Goal: Task Accomplishment & Management: Manage account settings

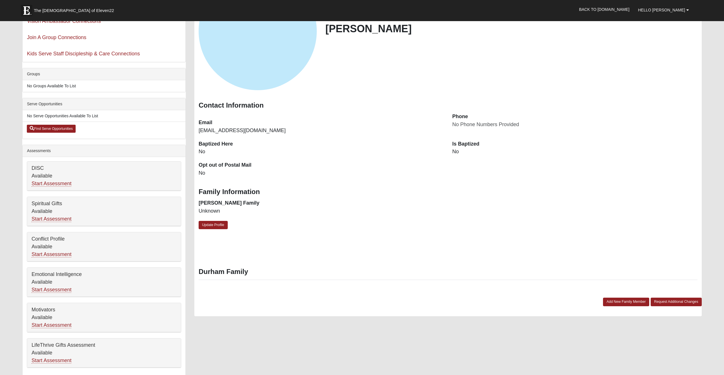
scroll to position [86, 0]
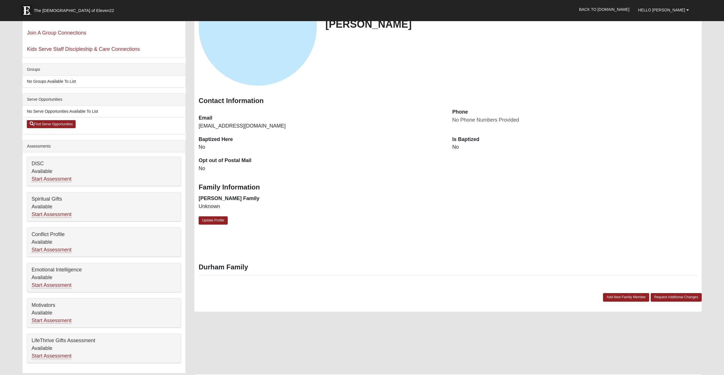
click at [281, 249] on div "[PERSON_NAME] Contact Information Email" at bounding box center [447, 137] width 507 height 350
drag, startPoint x: 200, startPoint y: 215, endPoint x: 205, endPoint y: 218, distance: 6.2
click at [200, 215] on div "[PERSON_NAME] Family Unknown" at bounding box center [321, 205] width 254 height 21
click at [207, 219] on link "Update Profile" at bounding box center [213, 220] width 29 height 8
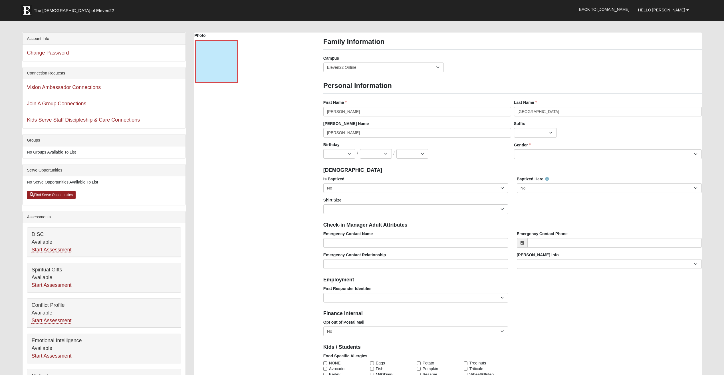
scroll to position [0, 0]
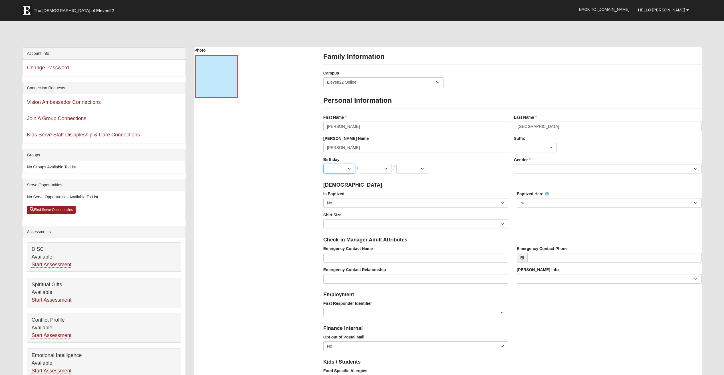
click at [339, 171] on select "Jan Feb Mar Apr May Jun [DATE] Aug Sep Oct Nov Dec" at bounding box center [339, 169] width 32 height 10
select select "6"
click at [323, 164] on select "Jan Feb Mar Apr May Jun [DATE] Aug Sep Oct Nov Dec" at bounding box center [339, 169] width 32 height 10
click at [378, 170] on select "1 2 3 4 5 6 7 8 9 10 11 12 13 14 15 16 17 18 19 20 21 22 23 24 25 26 27 28 29 3…" at bounding box center [376, 169] width 32 height 10
select select "20"
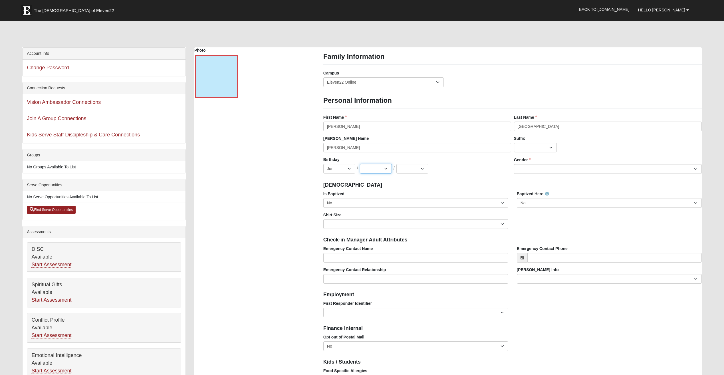
click at [360, 164] on select "1 2 3 4 5 6 7 8 9 10 11 12 13 14 15 16 17 18 19 20 21 22 23 24 25 26 27 28 29 3…" at bounding box center [376, 169] width 32 height 10
click at [409, 171] on select "2025 2024 2023 2022 2021 2020 2019 2018 2017 2016 2015 2014 2013 2012 2011 2010…" at bounding box center [412, 169] width 32 height 10
select select "1991"
click at [396, 164] on select "2025 2024 2023 2022 2021 2020 2019 2018 2017 2016 2015 2014 2013 2012 2011 2010…" at bounding box center [412, 169] width 32 height 10
click at [533, 167] on select "[DEMOGRAPHIC_DATA] [DEMOGRAPHIC_DATA]" at bounding box center [608, 169] width 188 height 10
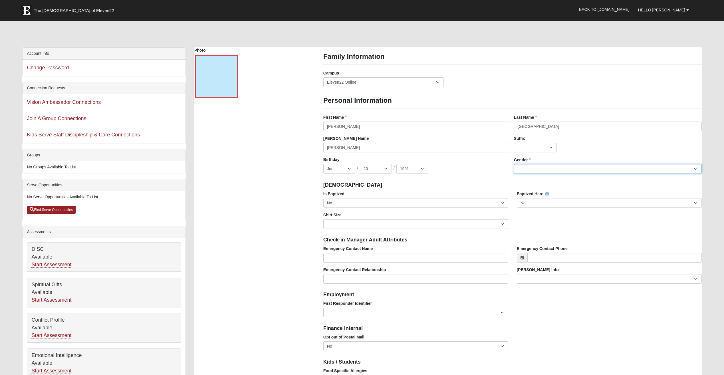
select select "[DEMOGRAPHIC_DATA]"
click at [514, 164] on select "[DEMOGRAPHIC_DATA] [DEMOGRAPHIC_DATA]" at bounding box center [608, 169] width 188 height 10
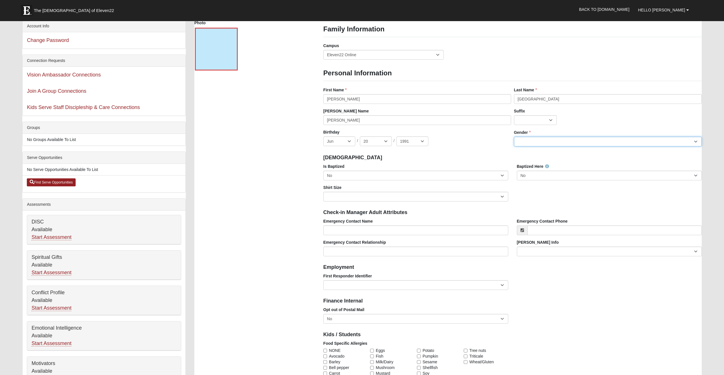
scroll to position [29, 0]
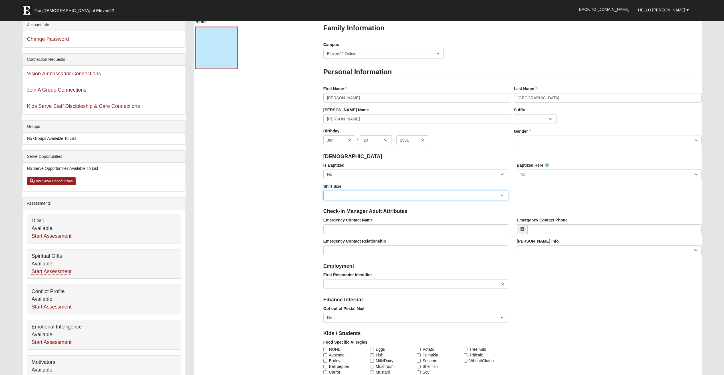
click at [427, 194] on select "Adult Small Adult Medium Adult Large Adult XL Adult XXL Adult 3XL Adult 4XL You…" at bounding box center [415, 196] width 185 height 10
select select "Adult Large"
click at [323, 191] on select "Adult Small Adult Medium Adult Large Adult XL Adult XXL Adult 3XL Adult 4XL You…" at bounding box center [415, 196] width 185 height 10
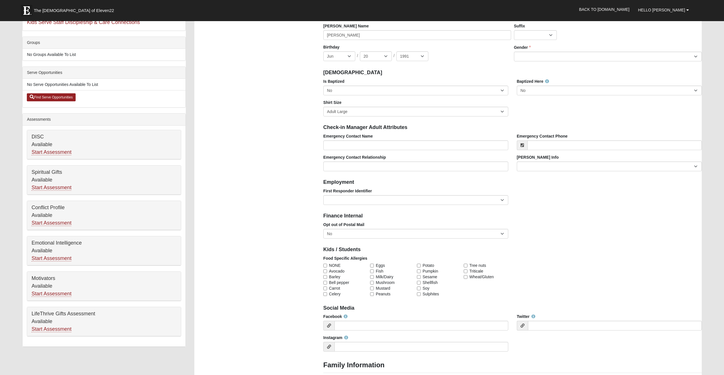
scroll to position [114, 0]
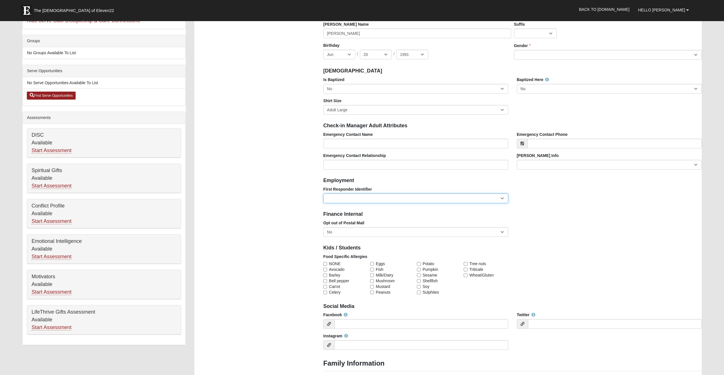
click at [389, 200] on select "EMT | Paramedic | Medical Firefighter | Fire Department Police Officer | Sherif…" at bounding box center [415, 198] width 185 height 10
click at [323, 193] on select "EMT | Paramedic | Medical Firefighter | Fire Department Police Officer | Sherif…" at bounding box center [415, 198] width 185 height 10
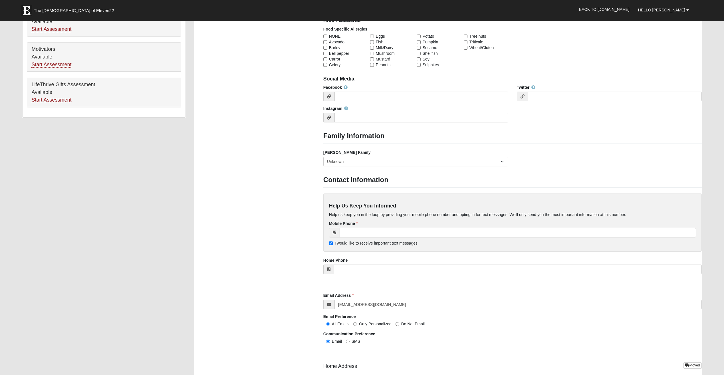
scroll to position [342, 0]
click at [346, 157] on select "Yes, we are a current [PERSON_NAME] family No, we are a former [PERSON_NAME] fa…" at bounding box center [415, 161] width 185 height 10
click at [262, 181] on div "Photo Family Information Campus [GEOGRAPHIC_DATA] Eleven22 Online [PERSON_NAME]…" at bounding box center [448, 84] width 516 height 758
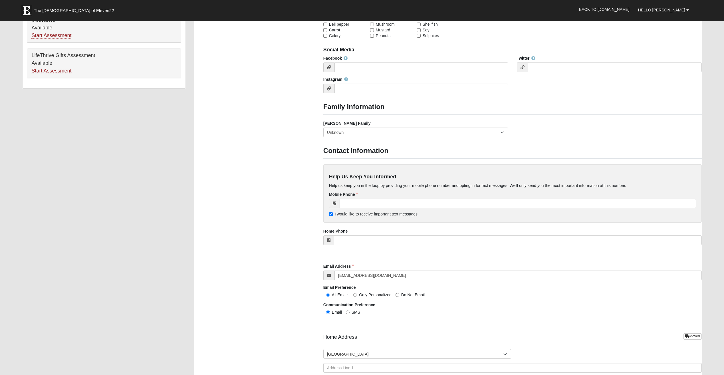
scroll to position [371, 0]
click at [435, 198] on div "Help Us Keep You Informed Help us keep you in the loop by providing your mobile…" at bounding box center [512, 193] width 378 height 58
click at [436, 201] on input "tel" at bounding box center [517, 203] width 356 height 10
type input "[PHONE_NUMBER]"
click at [286, 191] on div "Photo Family Information Campus [GEOGRAPHIC_DATA] Eleven22 Online [PERSON_NAME]…" at bounding box center [448, 55] width 516 height 758
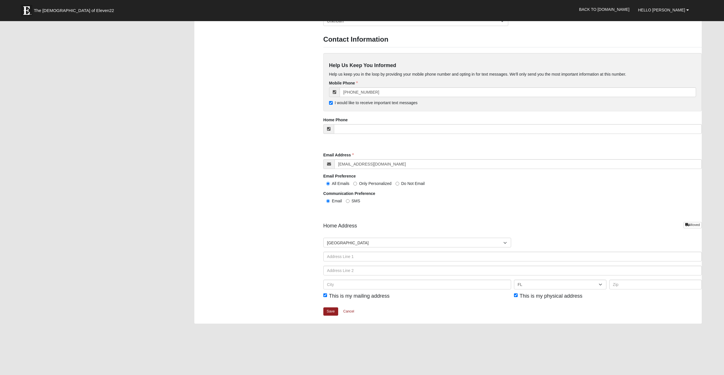
scroll to position [485, 0]
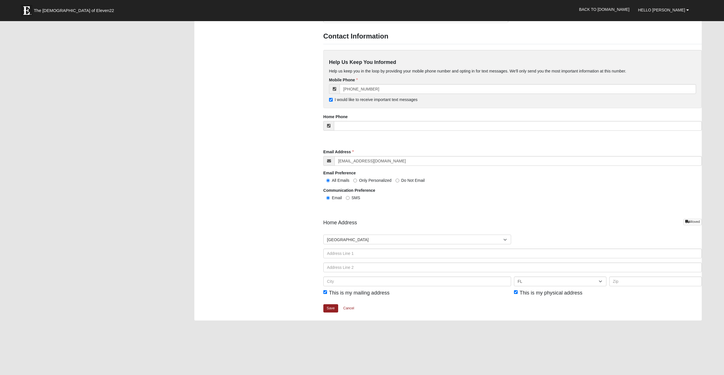
click at [350, 198] on label "SMS" at bounding box center [353, 198] width 14 height 6
click at [349, 198] on input "SMS" at bounding box center [348, 198] width 4 height 4
radio input "true"
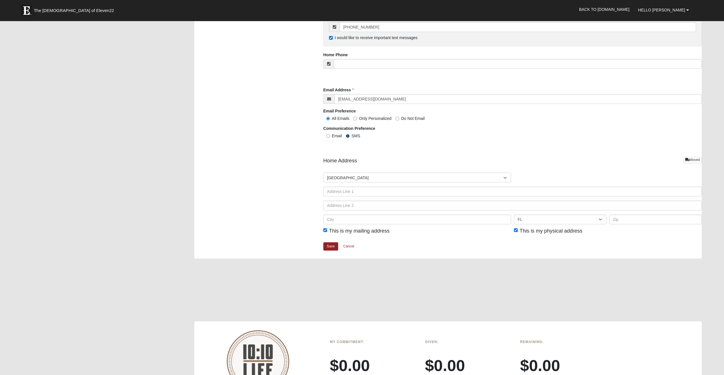
scroll to position [571, 0]
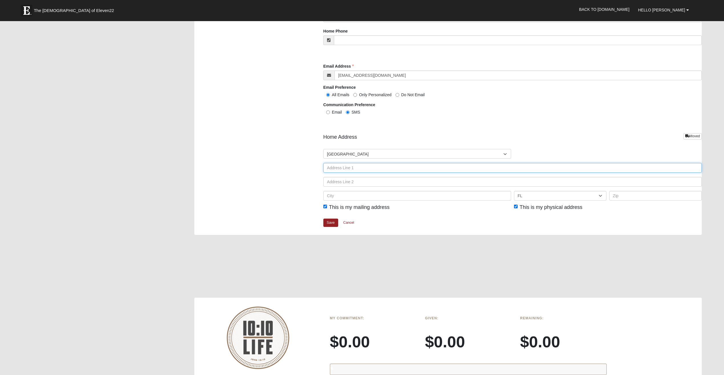
click at [403, 166] on input "text" at bounding box center [512, 168] width 378 height 10
type input "[STREET_ADDRESS]"
type input "[PERSON_NAME]"
type input "3177987455"
type input "[PERSON_NAME]"
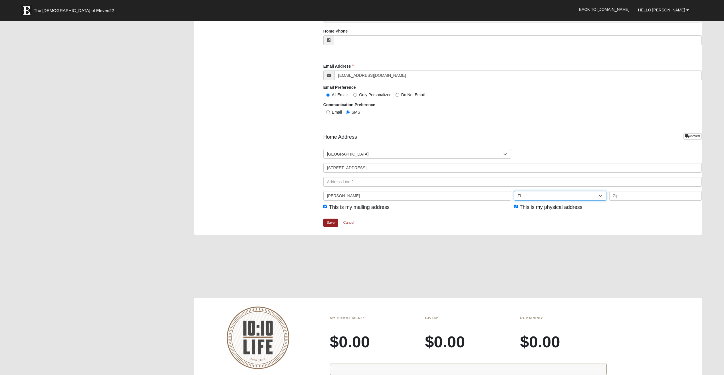
select select "IN"
type input "46017"
type input "[PHONE_NUMBER]"
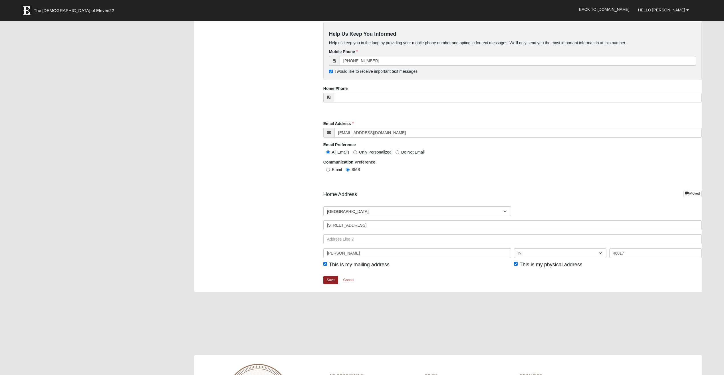
scroll to position [514, 0]
click at [328, 277] on link "Save" at bounding box center [330, 280] width 15 height 8
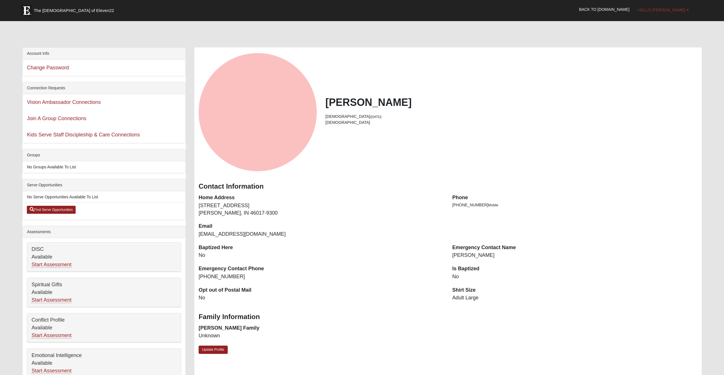
click at [690, 11] on link "Hello [PERSON_NAME]" at bounding box center [663, 10] width 59 height 14
click at [621, 37] on div at bounding box center [361, 35] width 679 height 24
click at [624, 10] on link "Back to [DOMAIN_NAME]" at bounding box center [604, 9] width 59 height 14
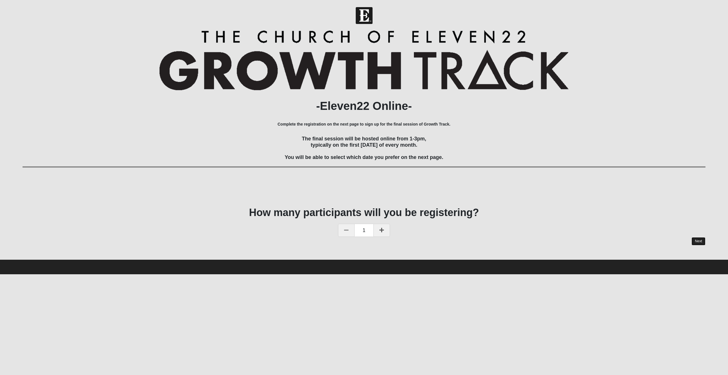
click at [697, 242] on link "Next" at bounding box center [699, 241] width 14 height 8
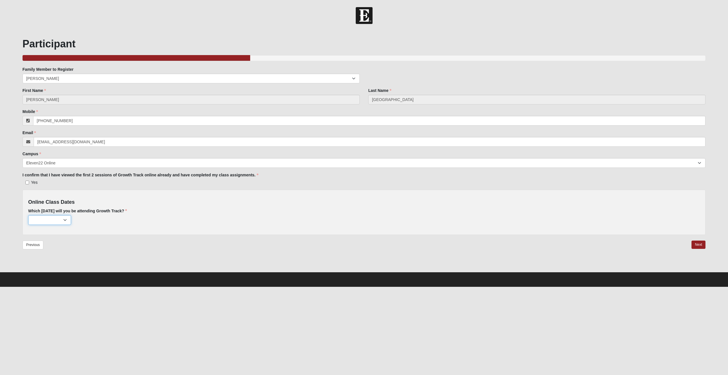
click at [59, 219] on select "October 5 (181 remaining) November 2 (198 remaining) December 7 (199 remaining)" at bounding box center [49, 220] width 43 height 10
select select "801"
click at [28, 215] on select "October 5 (181 remaining) November 2 (198 remaining) December 7 (199 remaining)" at bounding box center [49, 220] width 43 height 10
click at [174, 244] on div "Previous Next" at bounding box center [364, 252] width 683 height 23
click at [503, 268] on div at bounding box center [364, 267] width 683 height 9
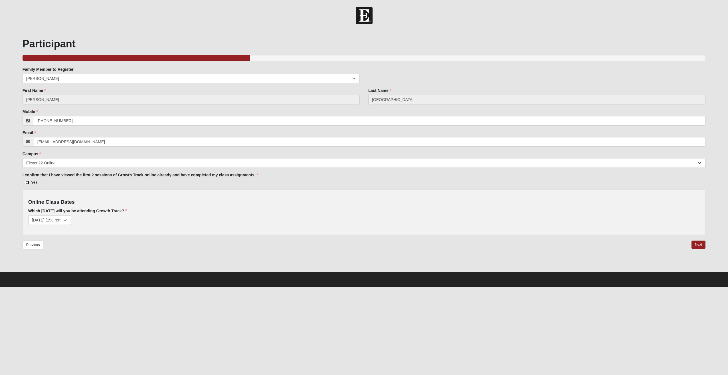
drag, startPoint x: 26, startPoint y: 182, endPoint x: 25, endPoint y: 191, distance: 8.7
click at [26, 187] on div "Family Member to Register Brett Durham First Name Brett First Name is required.…" at bounding box center [364, 150] width 683 height 168
click at [26, 185] on label "Yes" at bounding box center [30, 182] width 15 height 6
click at [26, 184] on input "Yes" at bounding box center [27, 183] width 4 height 4
checkbox input "true"
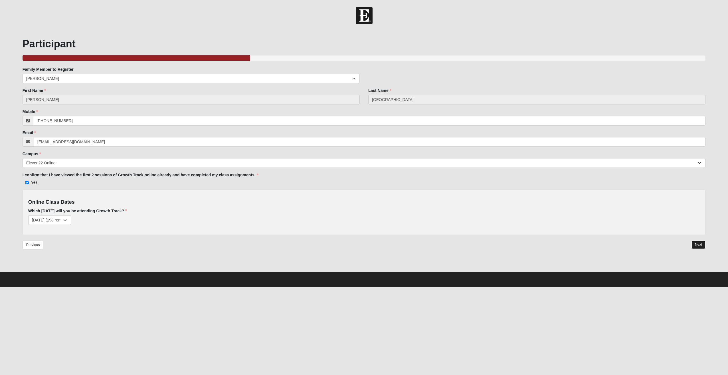
click at [700, 246] on link "Next" at bounding box center [699, 245] width 14 height 8
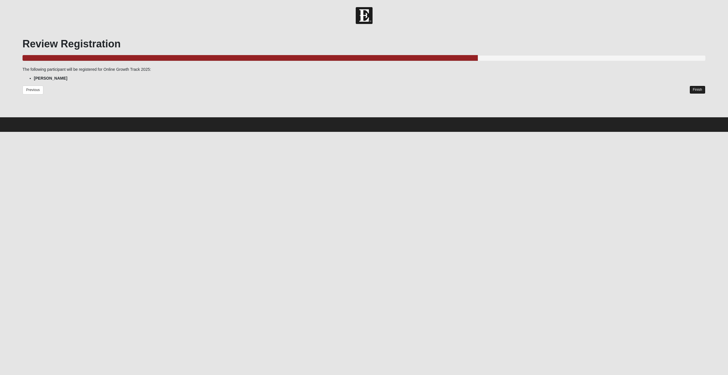
click at [700, 88] on link "Finish" at bounding box center [698, 90] width 16 height 8
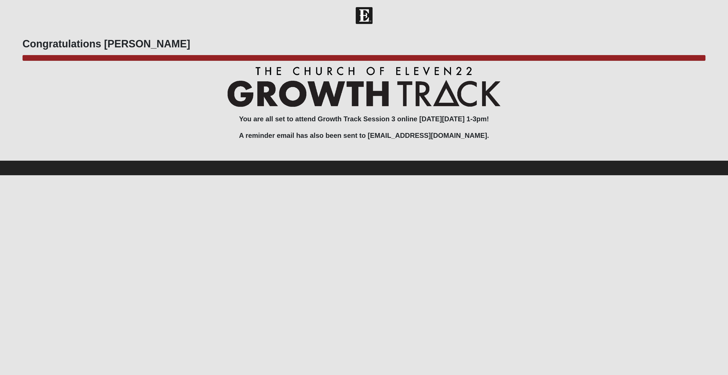
click at [373, 14] on div at bounding box center [364, 15] width 728 height 17
click at [364, 15] on img at bounding box center [364, 15] width 17 height 17
click at [406, 81] on img at bounding box center [363, 86] width 273 height 40
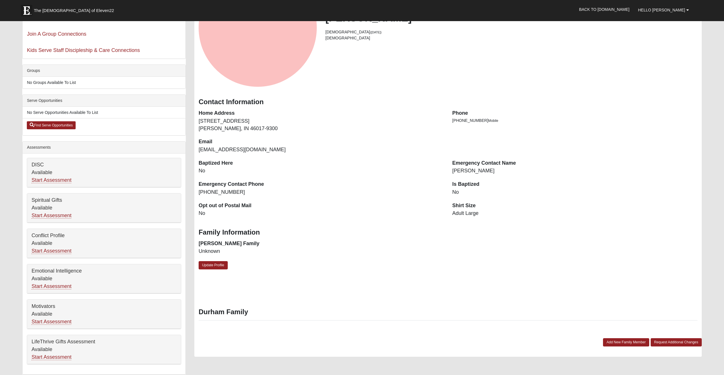
scroll to position [86, 0]
click at [58, 214] on link "Start Assessment" at bounding box center [51, 214] width 40 height 6
